Goal: Information Seeking & Learning: Learn about a topic

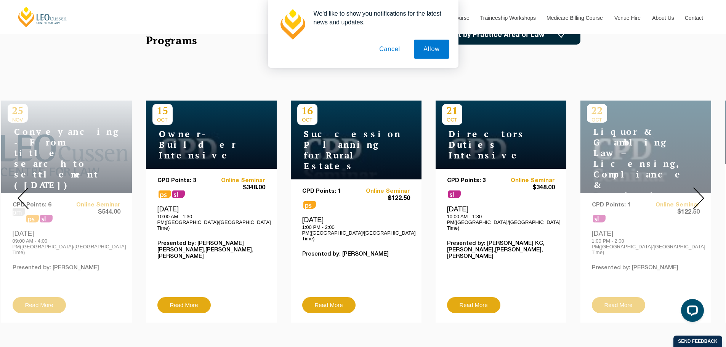
scroll to position [267, 0]
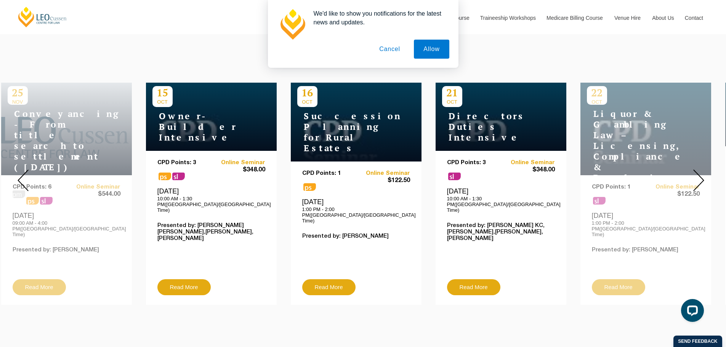
click at [27, 176] on img at bounding box center [23, 181] width 11 height 22
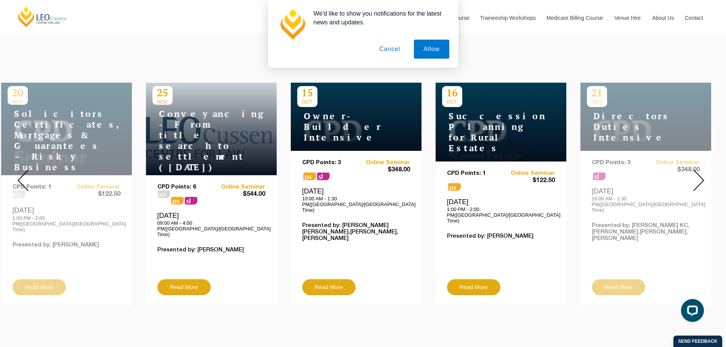
click at [26, 176] on img at bounding box center [23, 181] width 11 height 22
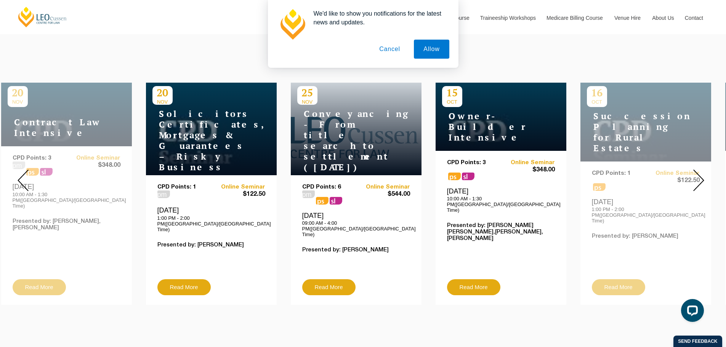
click at [23, 176] on img at bounding box center [23, 181] width 11 height 22
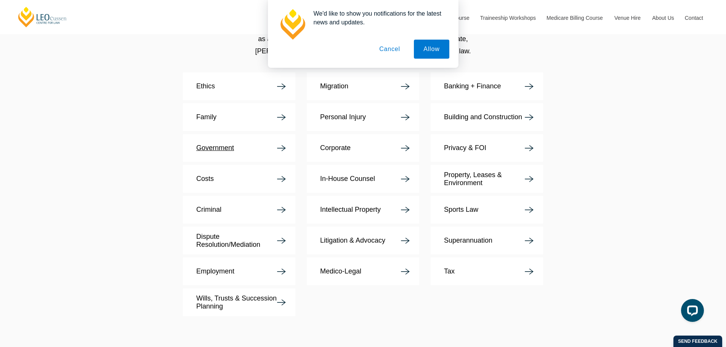
scroll to position [1486, 0]
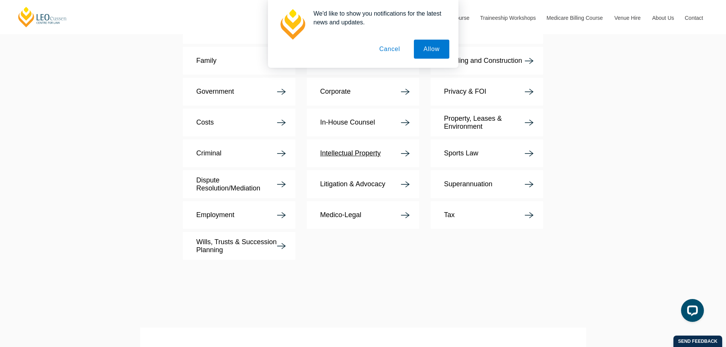
click at [347, 149] on p "Intellectual Property" at bounding box center [350, 153] width 61 height 8
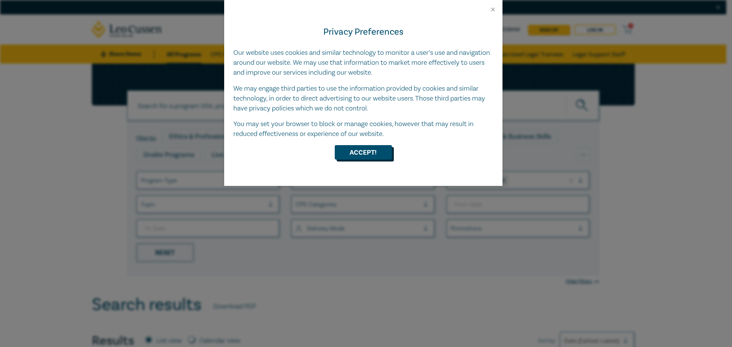
click at [361, 153] on button "Accept!" at bounding box center [363, 152] width 57 height 14
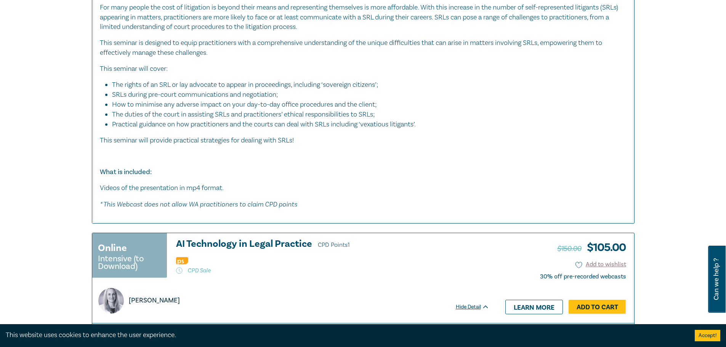
scroll to position [1296, 0]
